Goal: Task Accomplishment & Management: Manage account settings

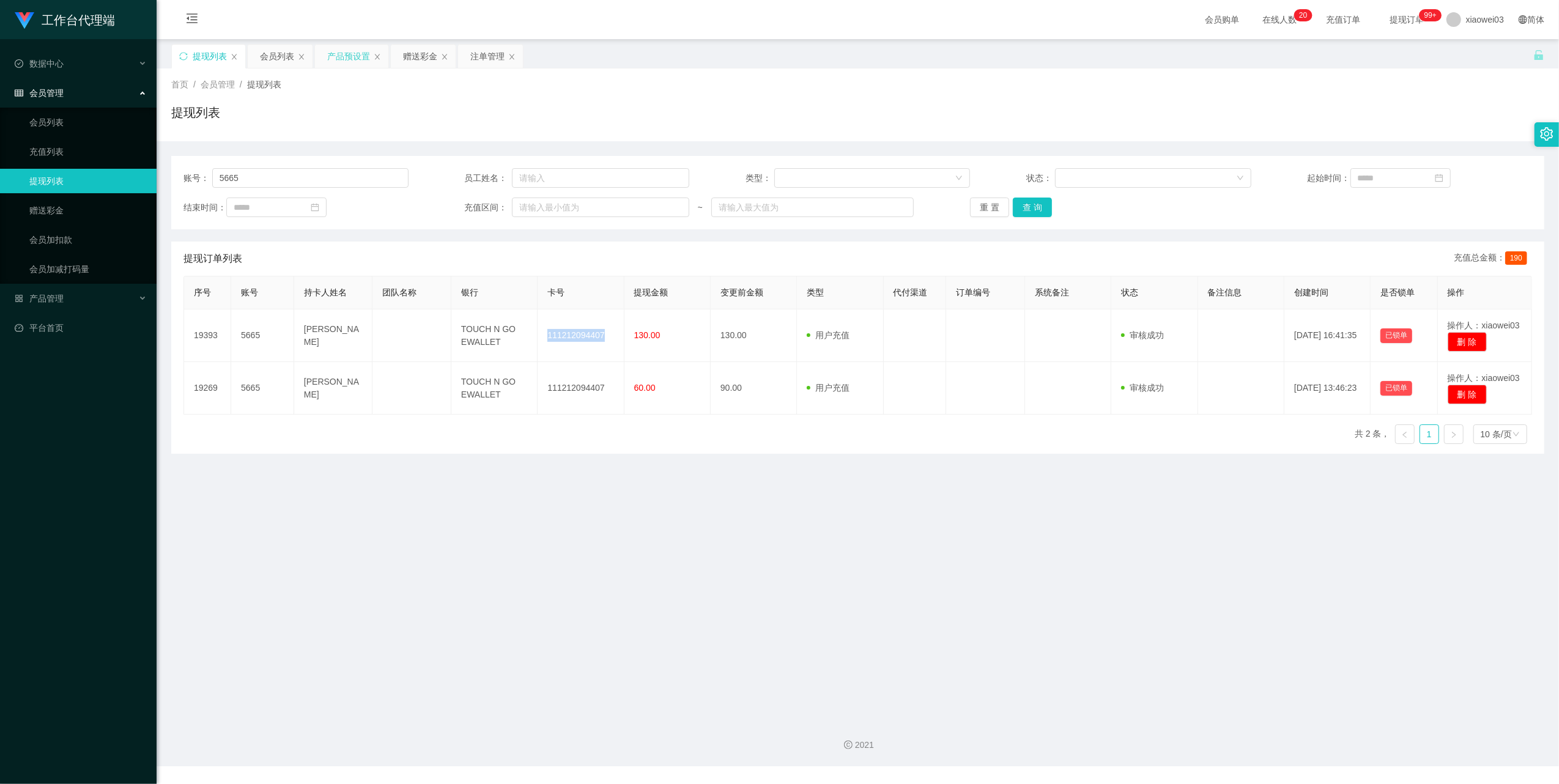
click at [339, 48] on div "产品预设置" at bounding box center [349, 56] width 43 height 23
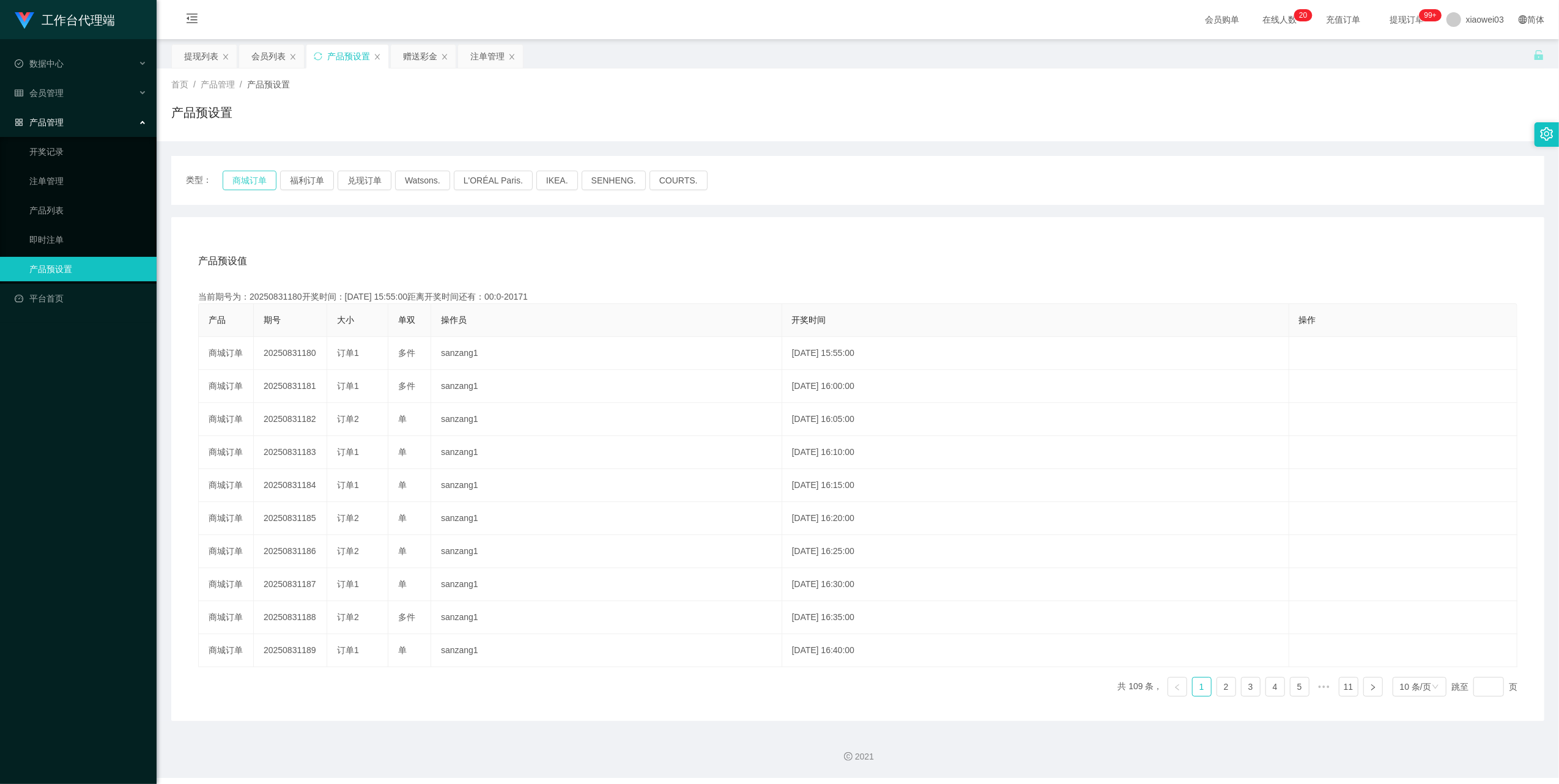
click at [232, 182] on button "商城订单" at bounding box center [249, 180] width 54 height 20
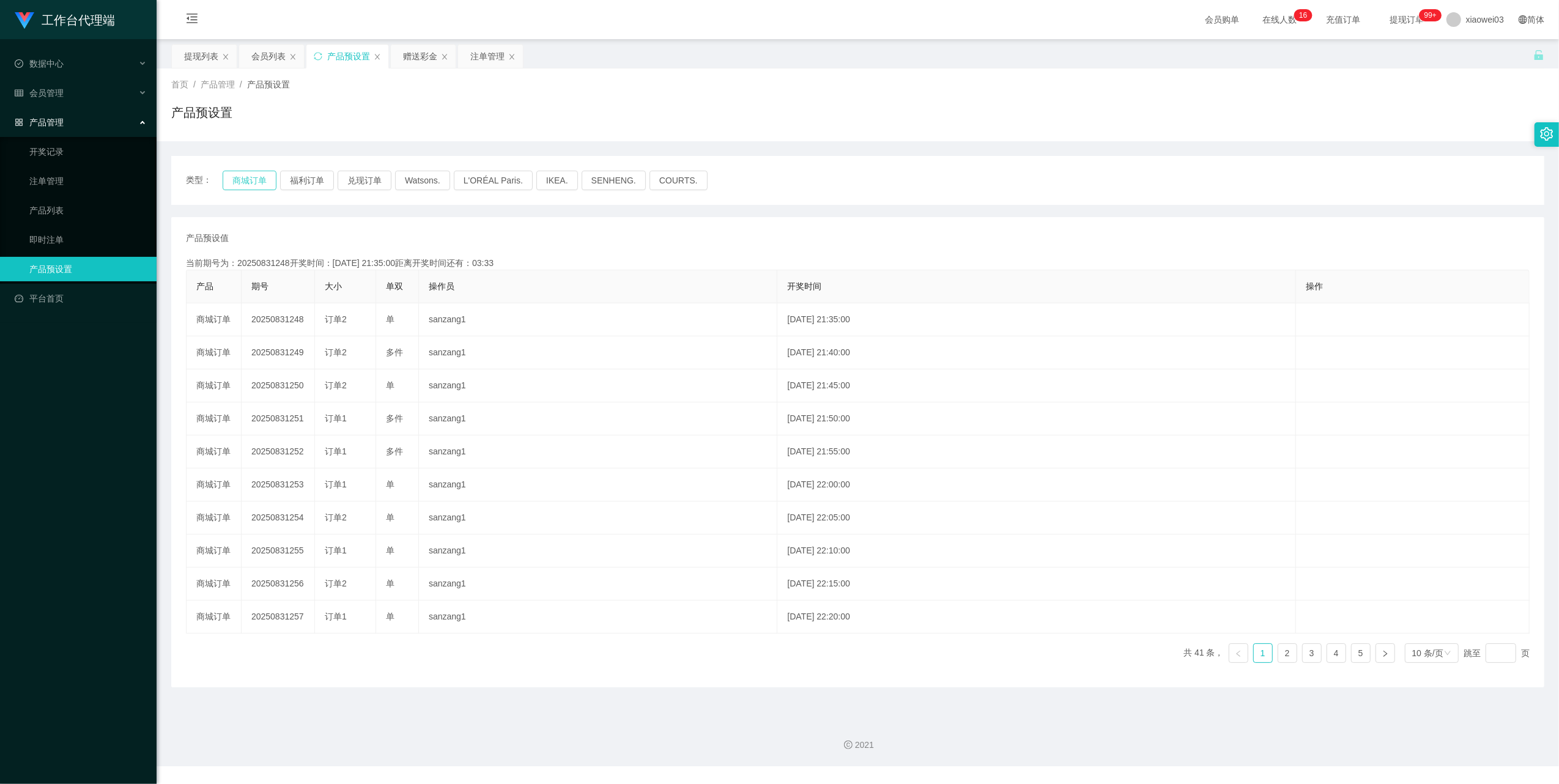
click at [241, 182] on button "商城订单" at bounding box center [249, 180] width 54 height 20
click at [200, 56] on div "提现列表" at bounding box center [201, 56] width 35 height 23
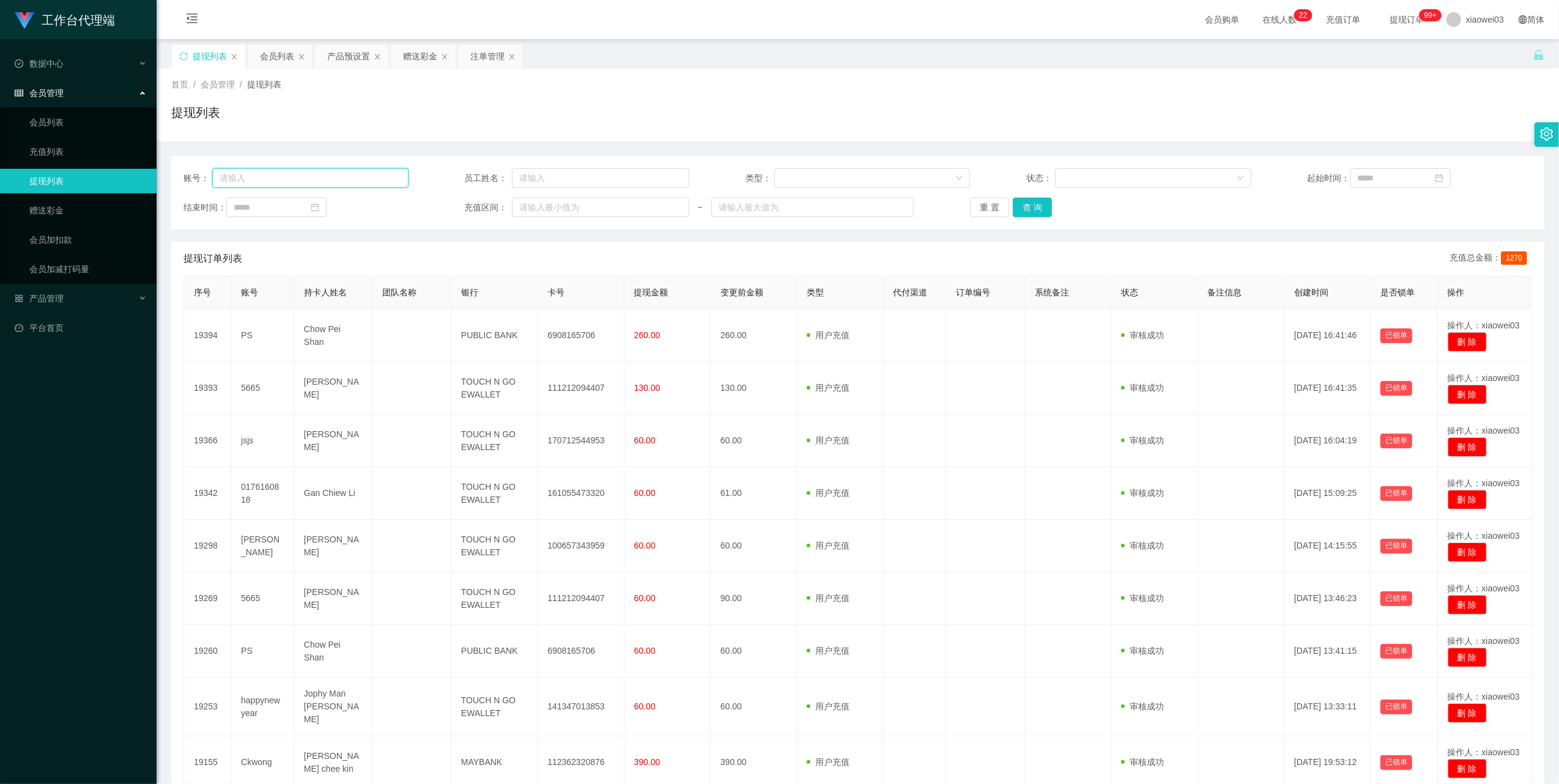
click at [262, 176] on input "text" at bounding box center [310, 178] width 196 height 20
click at [296, 178] on input "text" at bounding box center [310, 178] width 196 height 20
paste input "jsjs"
type input "jsjs"
drag, startPoint x: 1035, startPoint y: 208, endPoint x: 1002, endPoint y: 241, distance: 46.7
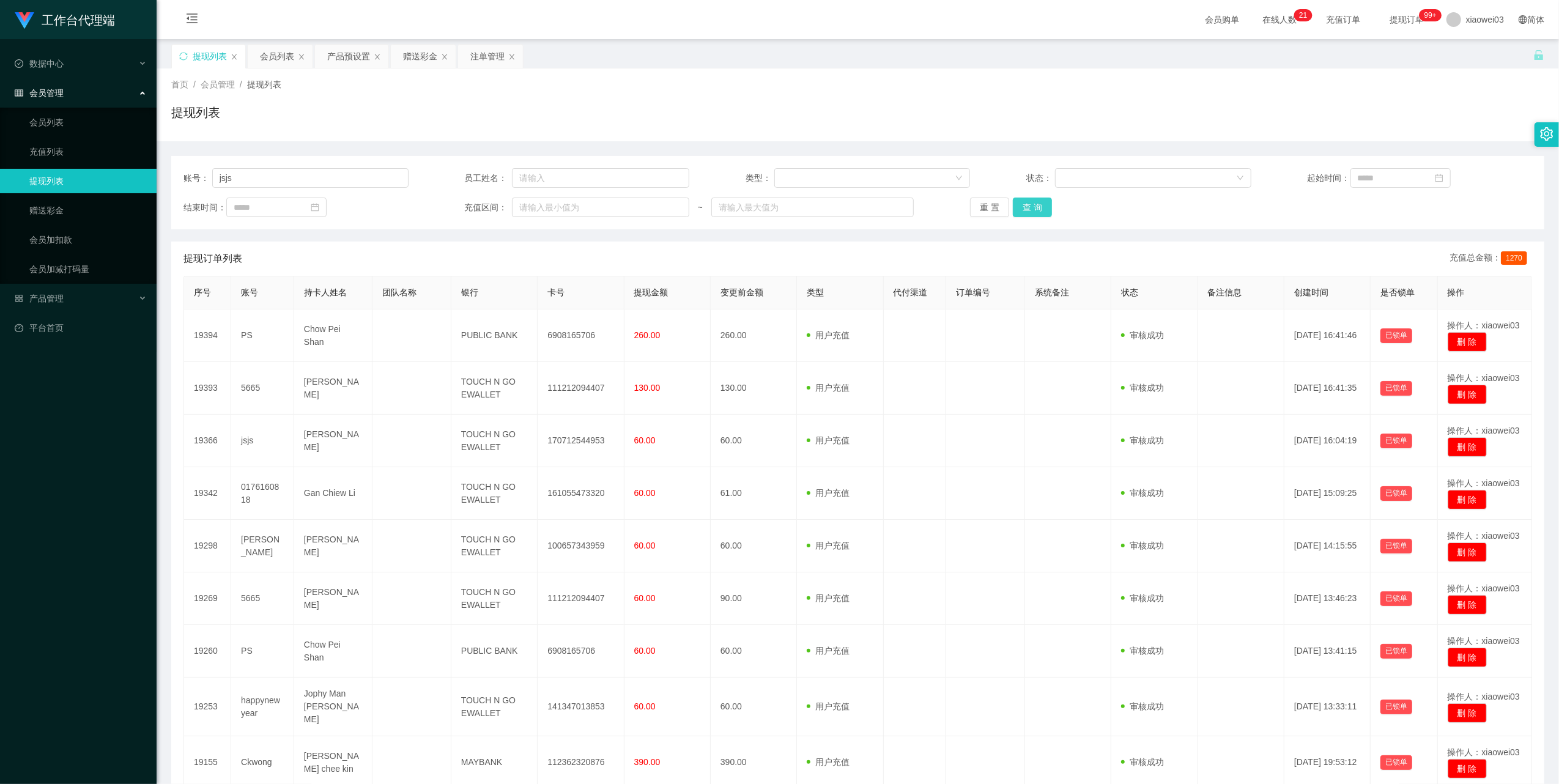
click at [1034, 206] on button "查 询" at bounding box center [1033, 208] width 39 height 20
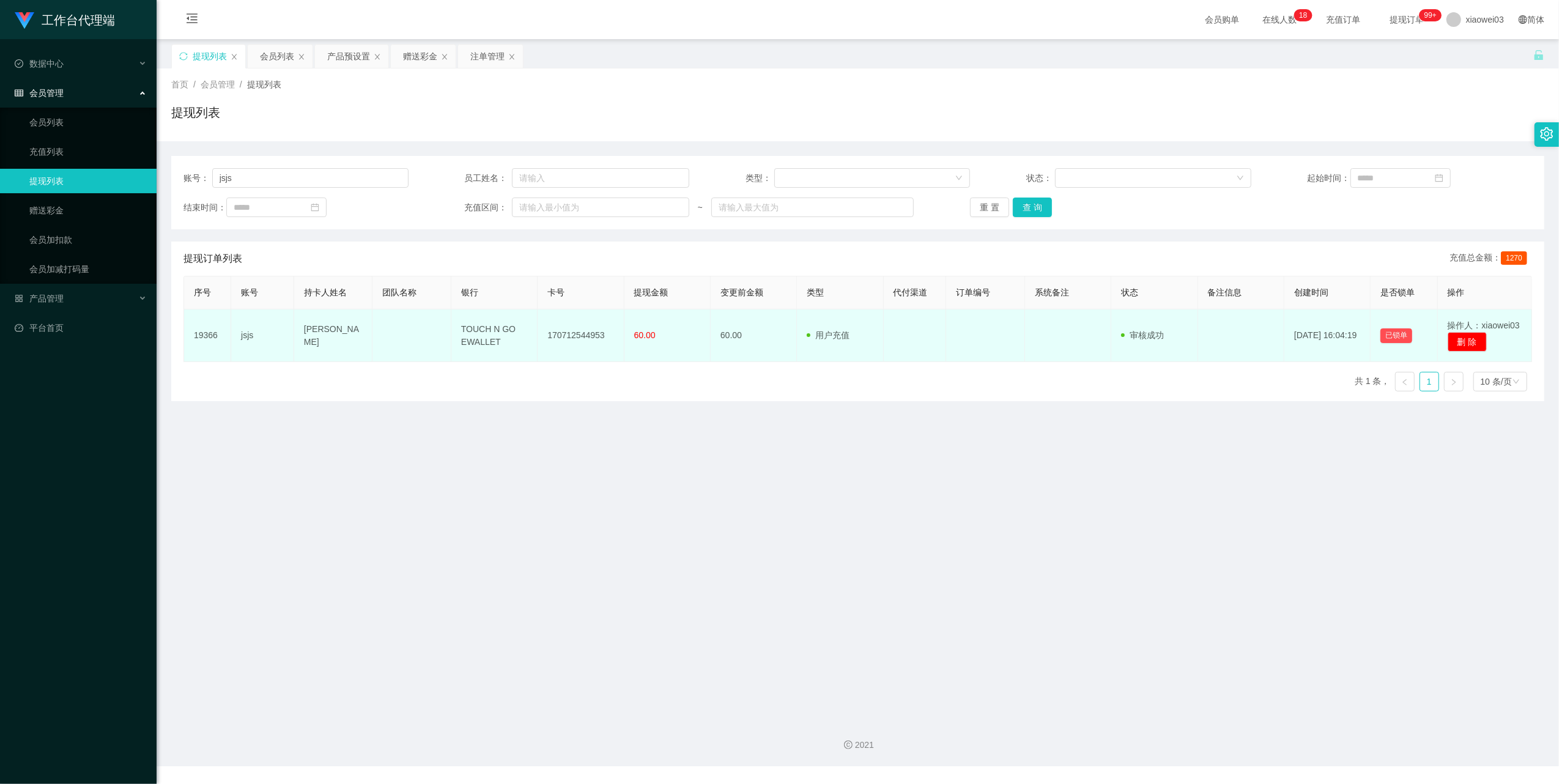
click at [563, 333] on td "170712544953" at bounding box center [580, 335] width 86 height 52
drag, startPoint x: 563, startPoint y: 333, endPoint x: 487, endPoint y: 331, distance: 76.0
click at [487, 331] on td "TOUCH N GO EWALLET" at bounding box center [494, 335] width 86 height 52
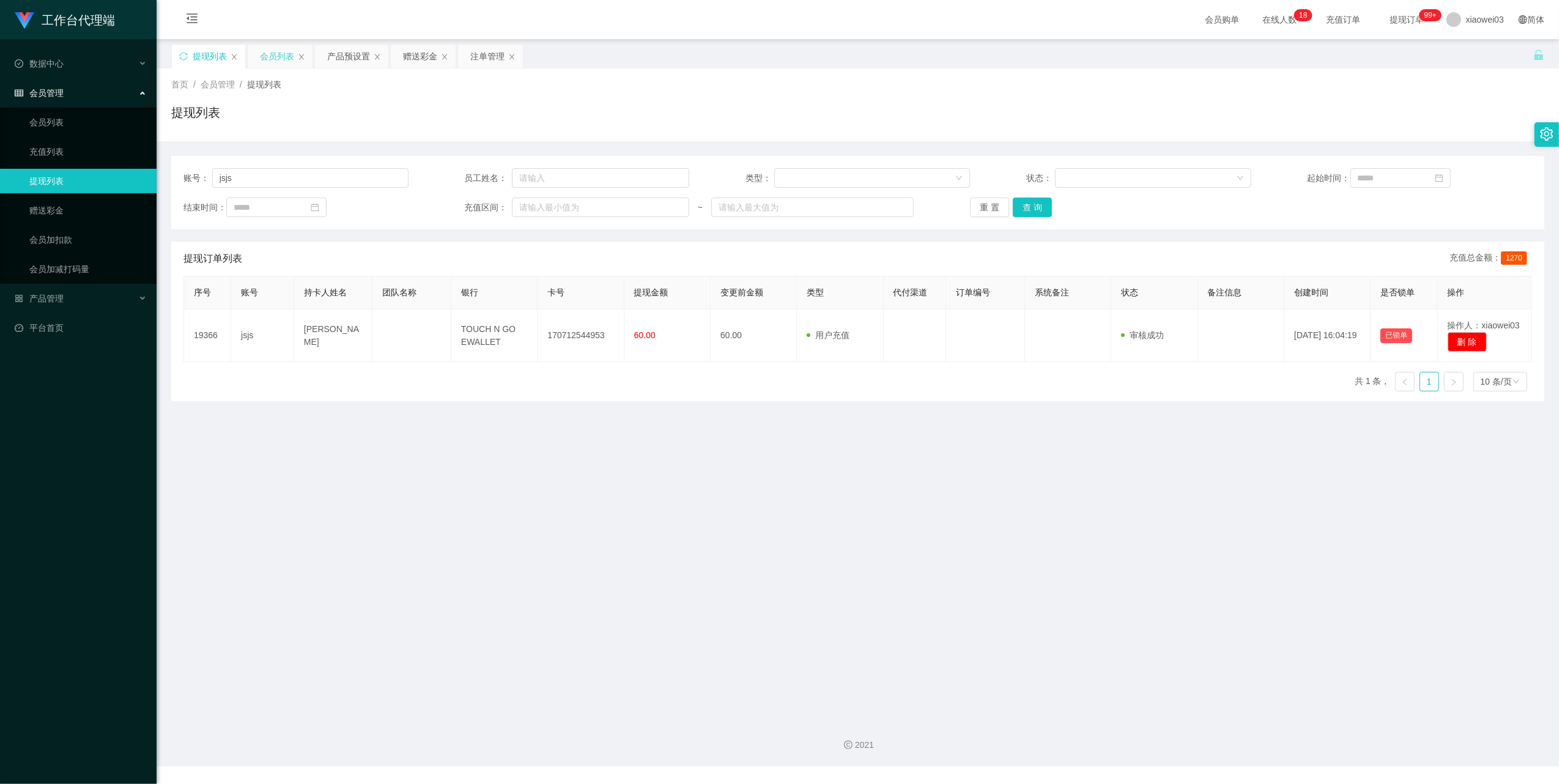
click at [287, 57] on div "会员列表" at bounding box center [277, 56] width 35 height 23
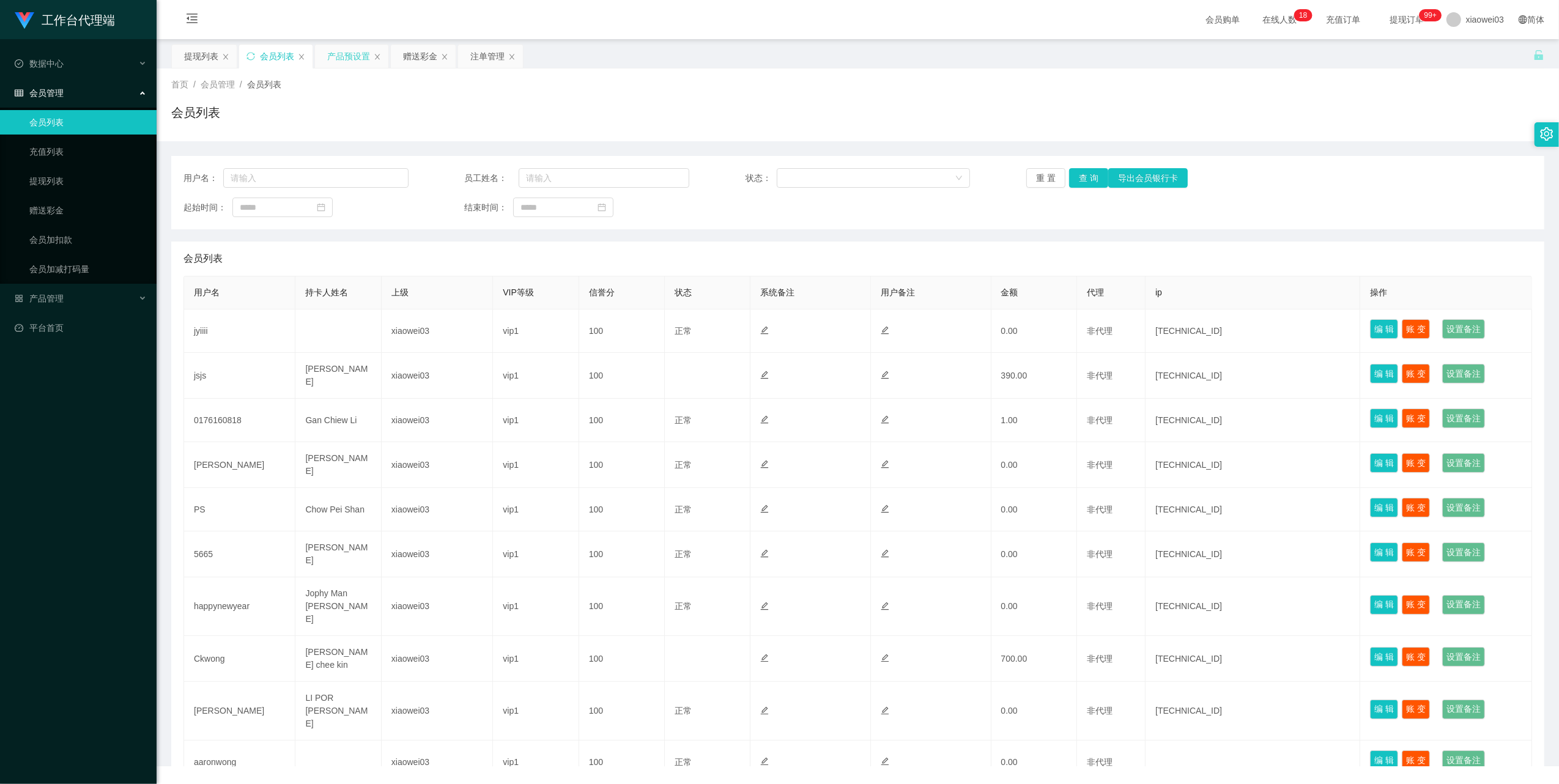
click at [355, 62] on div "产品预设置" at bounding box center [349, 56] width 43 height 23
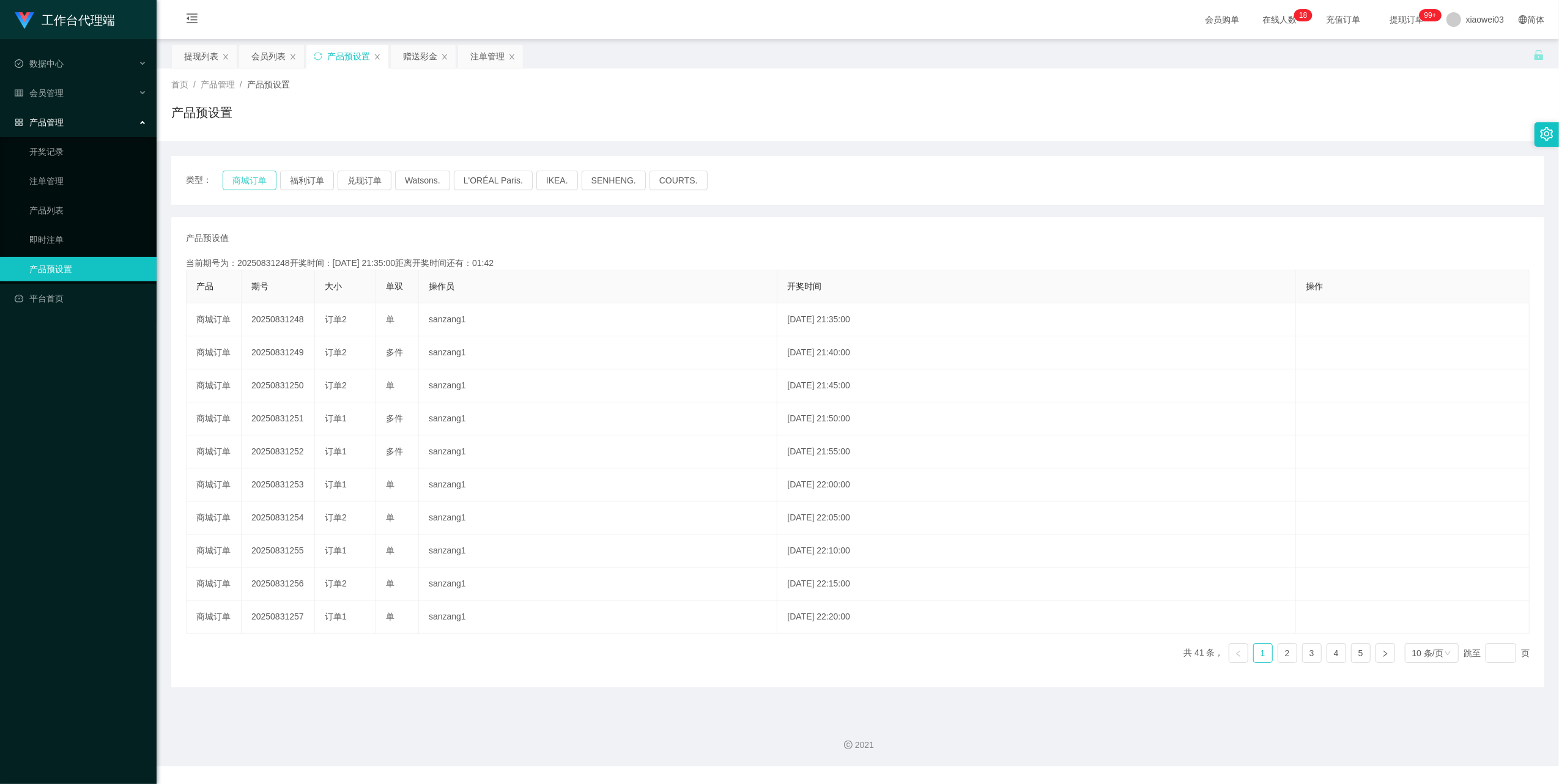
click at [249, 177] on button "商城订单" at bounding box center [249, 180] width 54 height 20
